Goal: Information Seeking & Learning: Learn about a topic

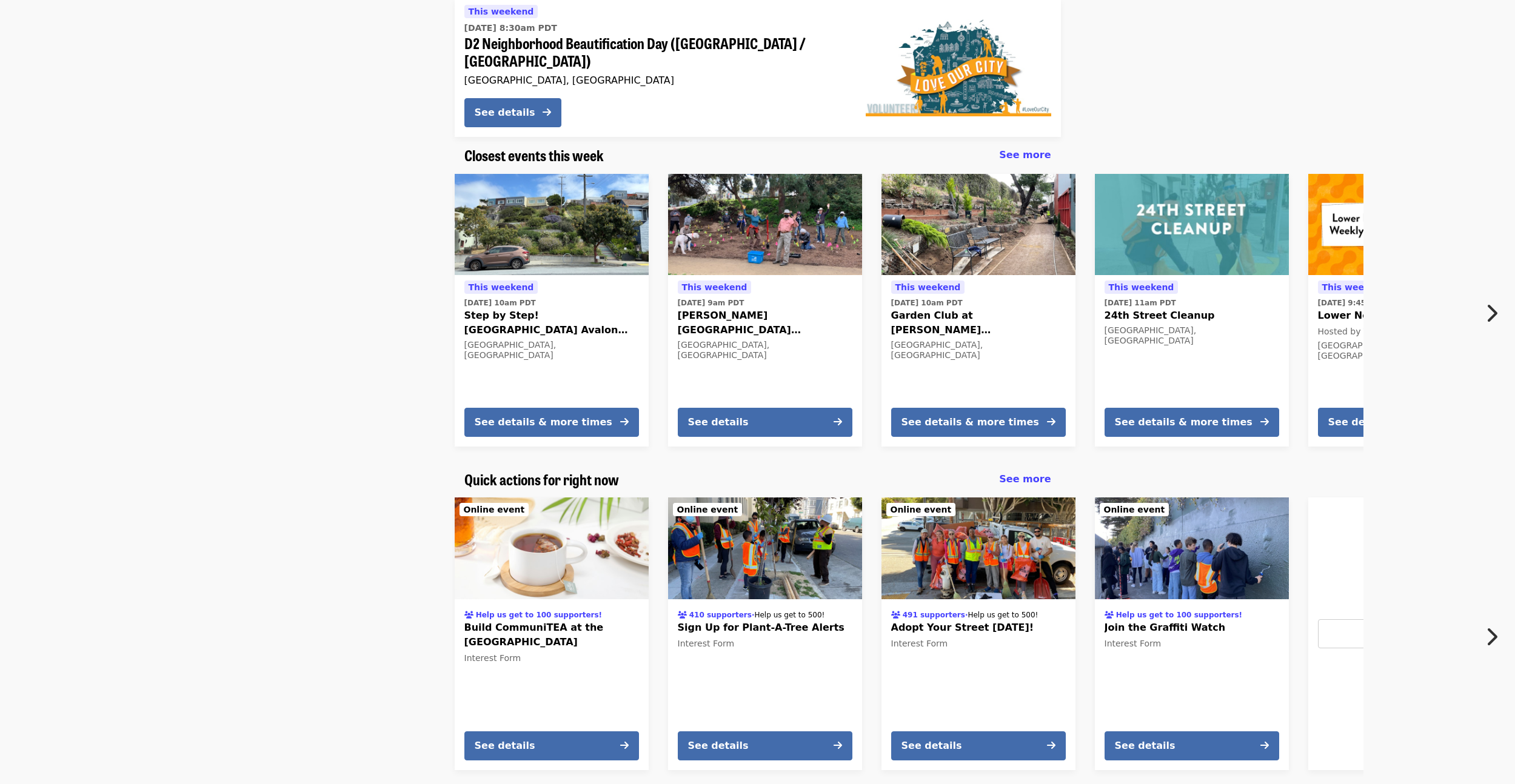
scroll to position [203, 0]
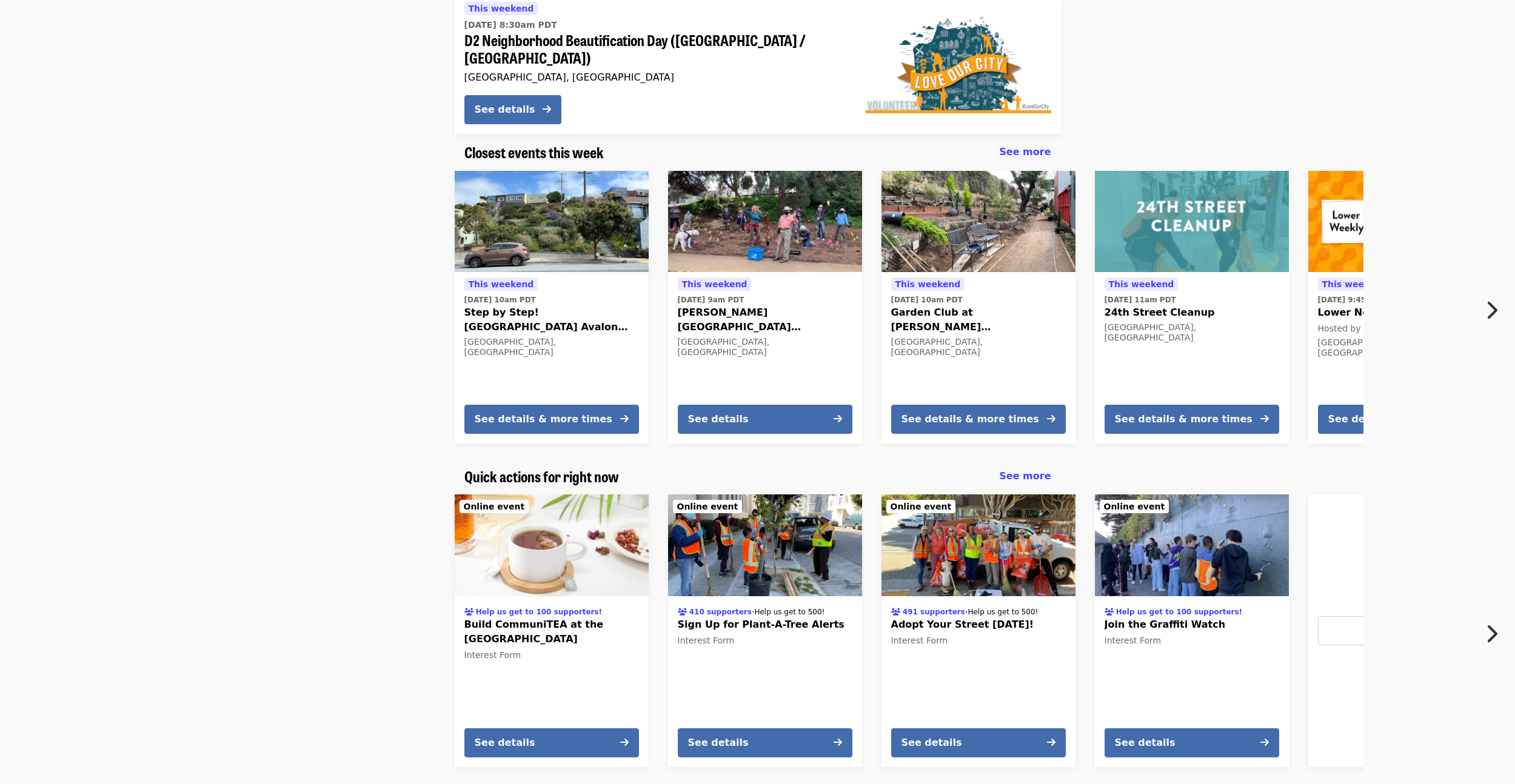
click at [1486, 298] on icon "chevron-right icon" at bounding box center [1491, 309] width 12 height 23
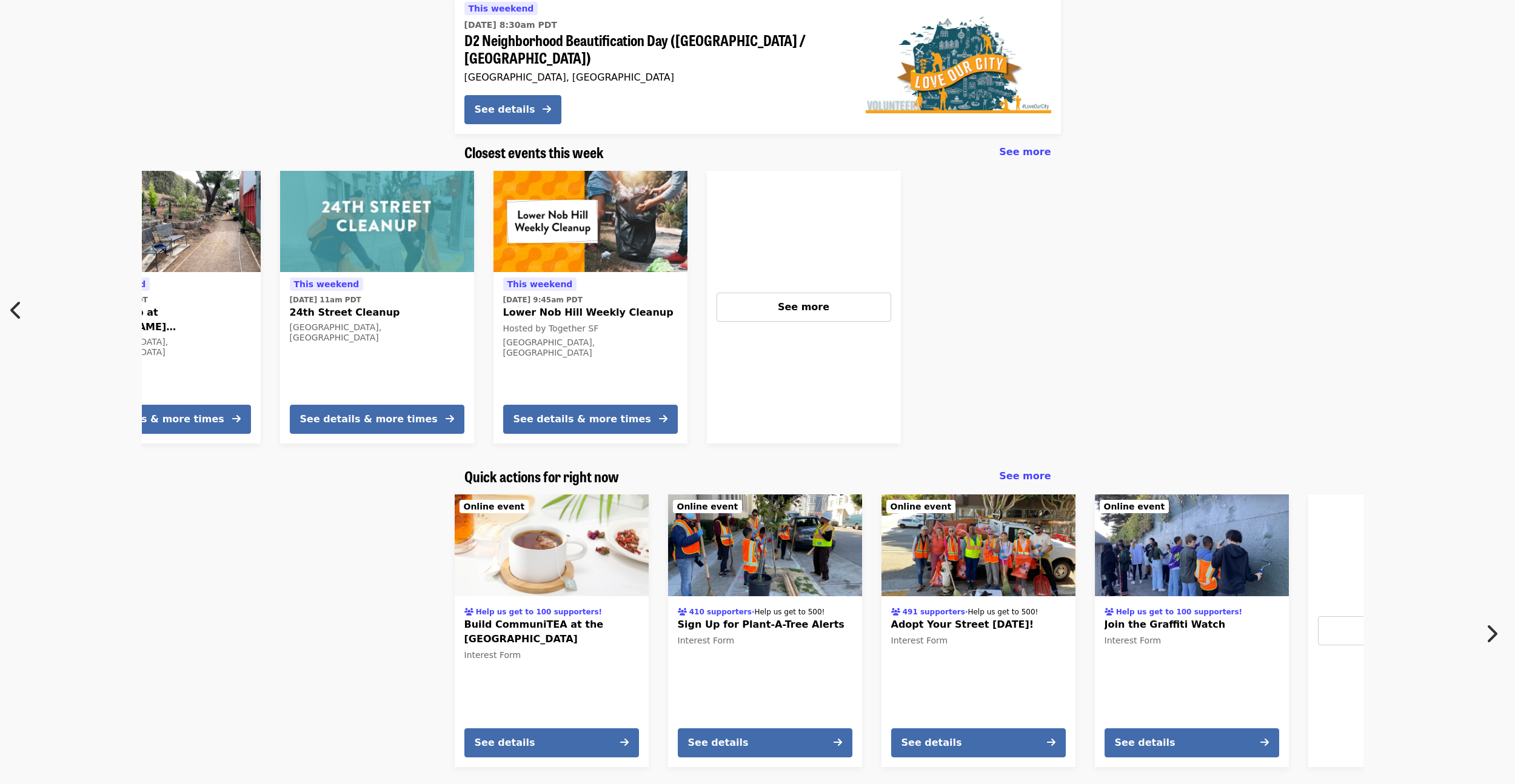
scroll to position [0, 815]
click at [746, 617] on span "Sign Up for Plant-A-Tree Alerts" at bounding box center [765, 625] width 175 height 15
click at [927, 617] on span "Adopt Your Street [DATE]!" at bounding box center [978, 625] width 175 height 15
drag, startPoint x: 1177, startPoint y: 609, endPoint x: 1241, endPoint y: 613, distance: 64.1
click at [1177, 617] on span "Join the Graffiti Watch" at bounding box center [1191, 625] width 175 height 15
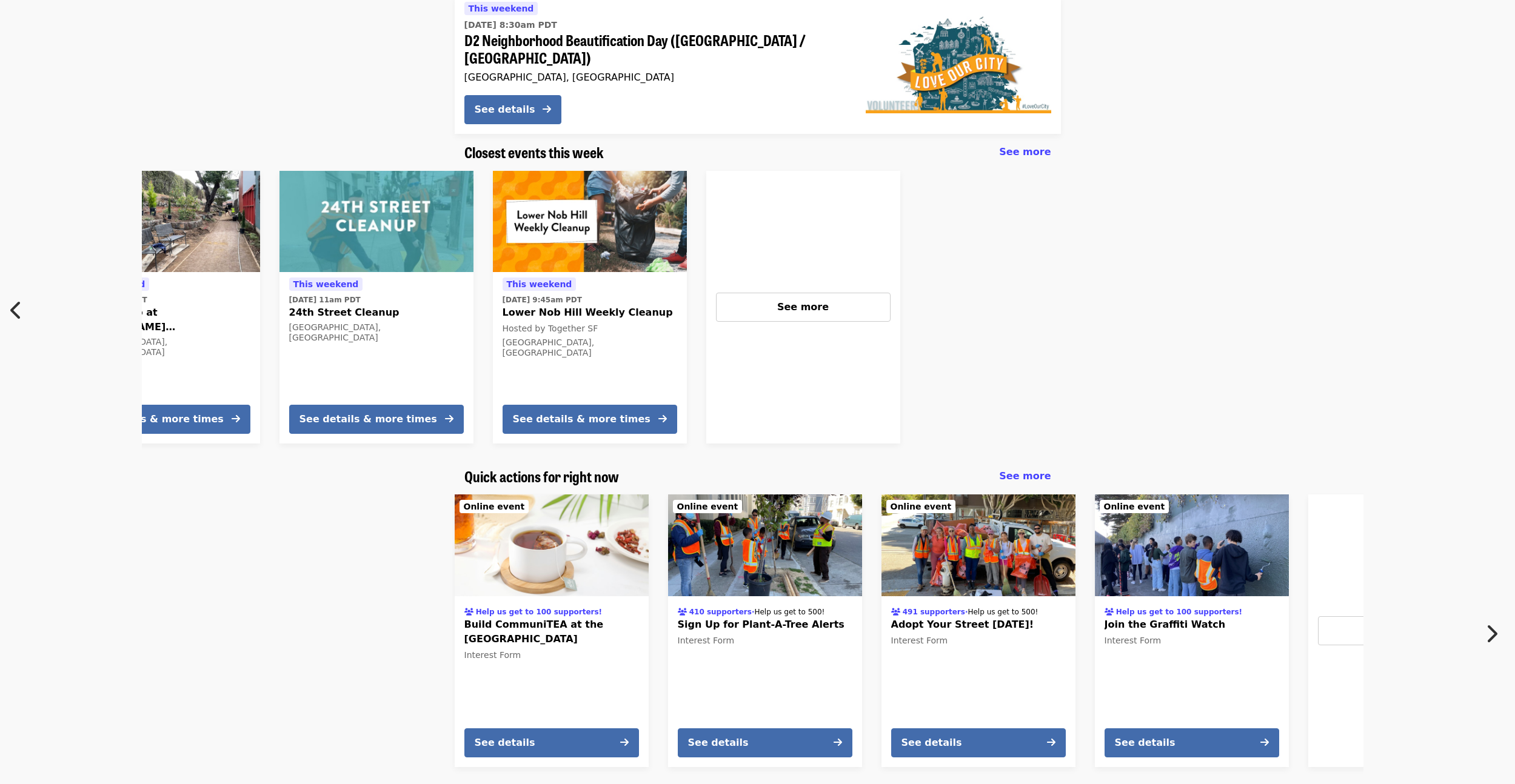
click at [1485, 617] on button "Next item" at bounding box center [1495, 634] width 40 height 34
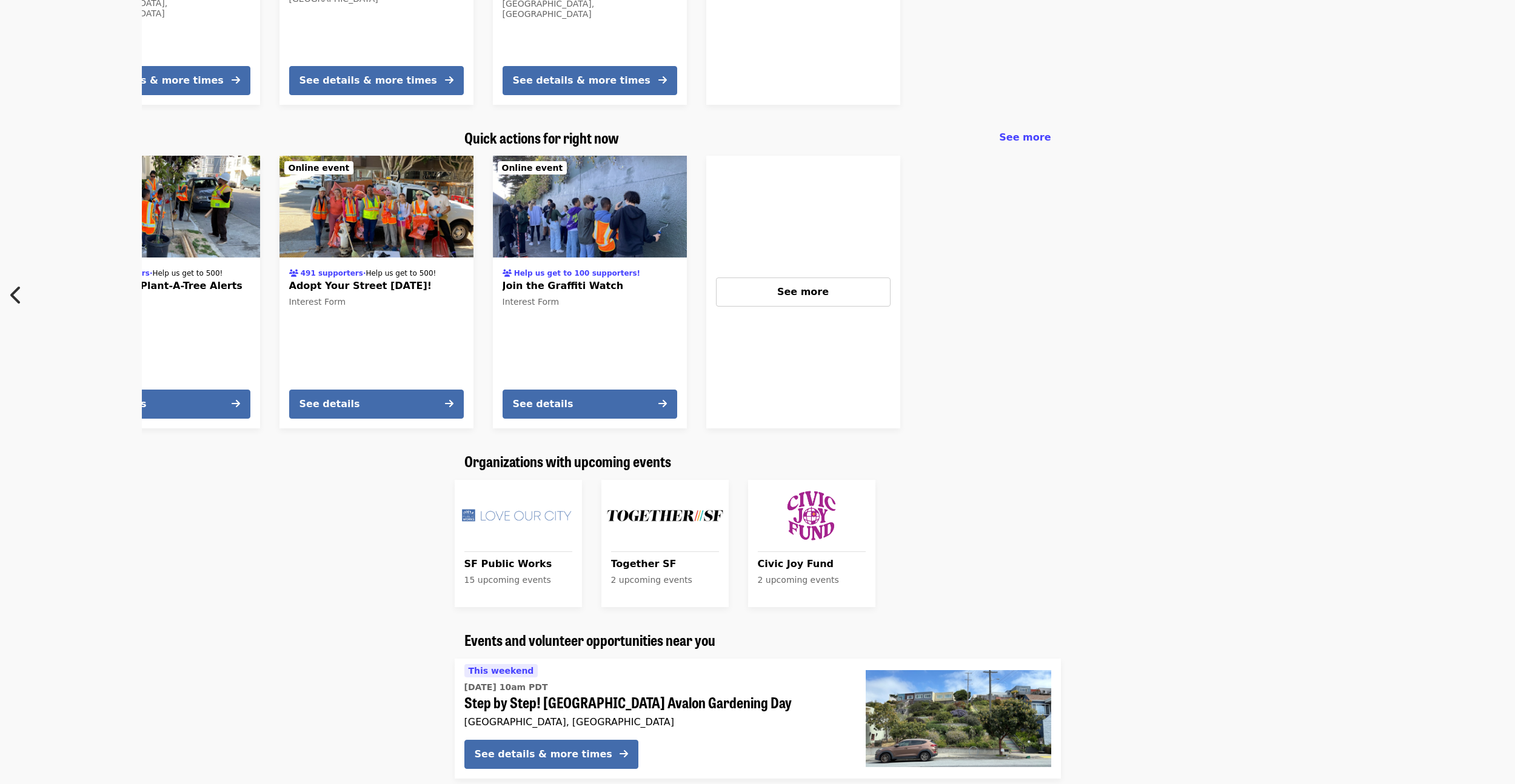
scroll to position [601, 0]
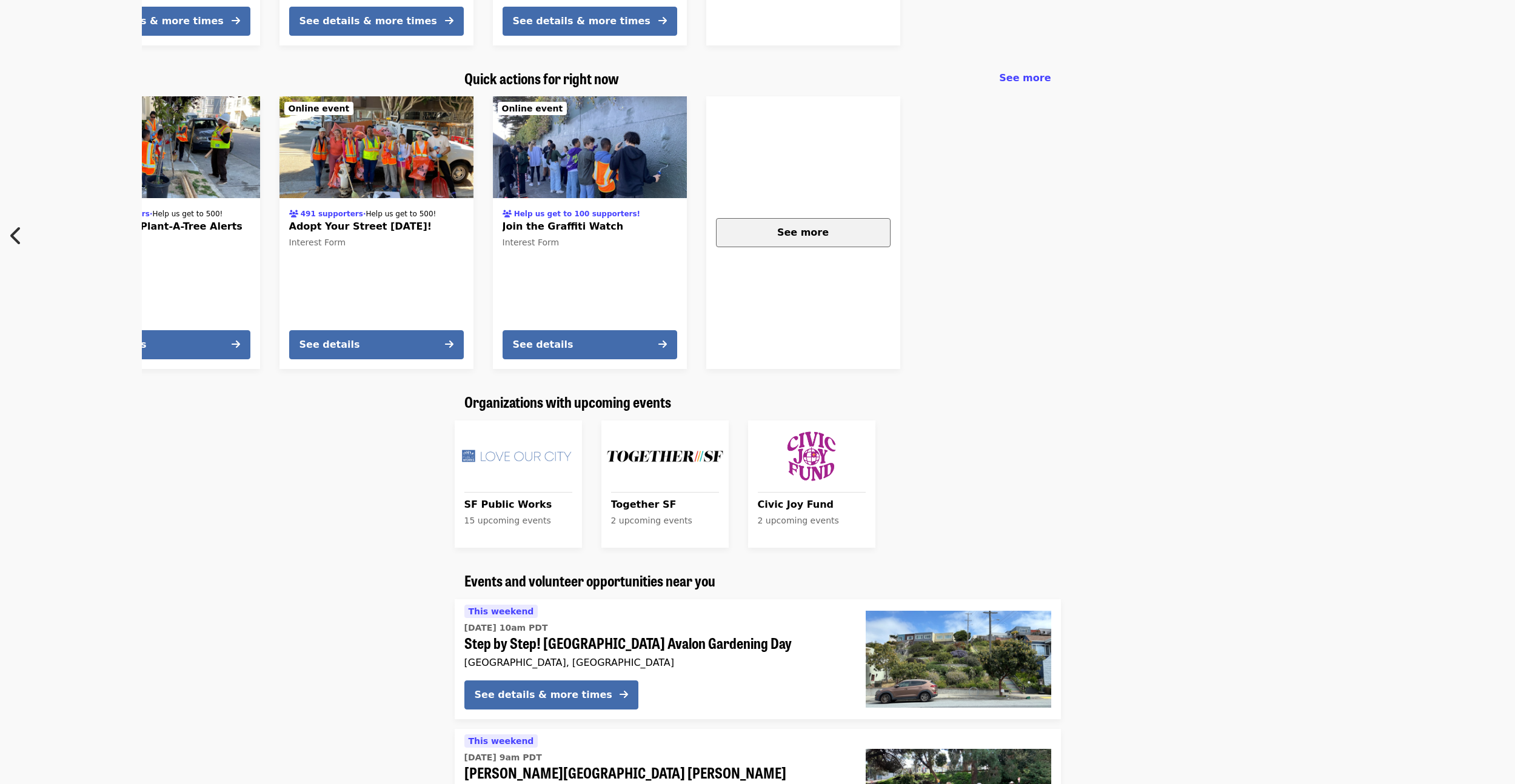
click at [798, 227] on span "See more" at bounding box center [803, 233] width 52 height 12
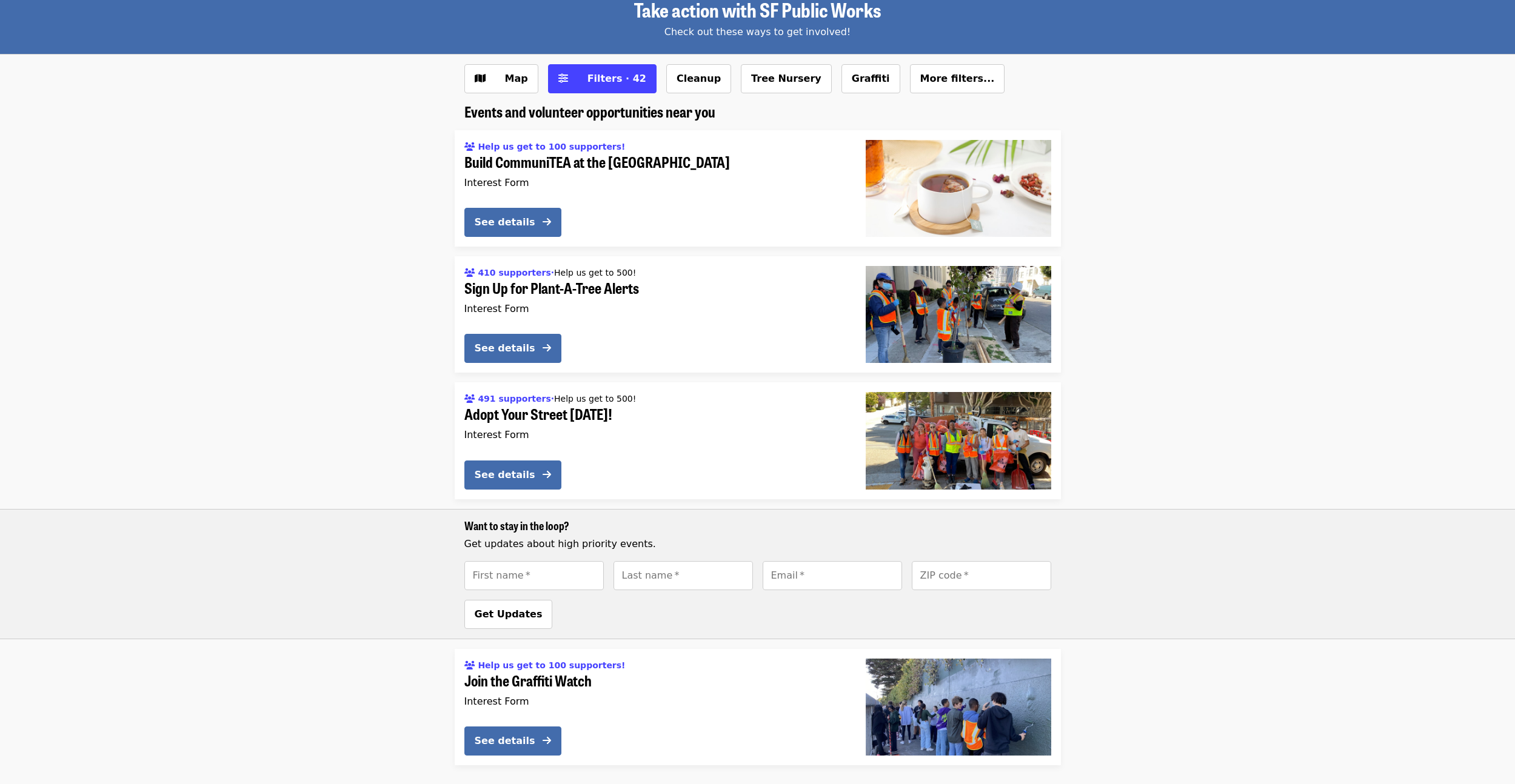
scroll to position [68, 0]
